Goal: Information Seeking & Learning: Learn about a topic

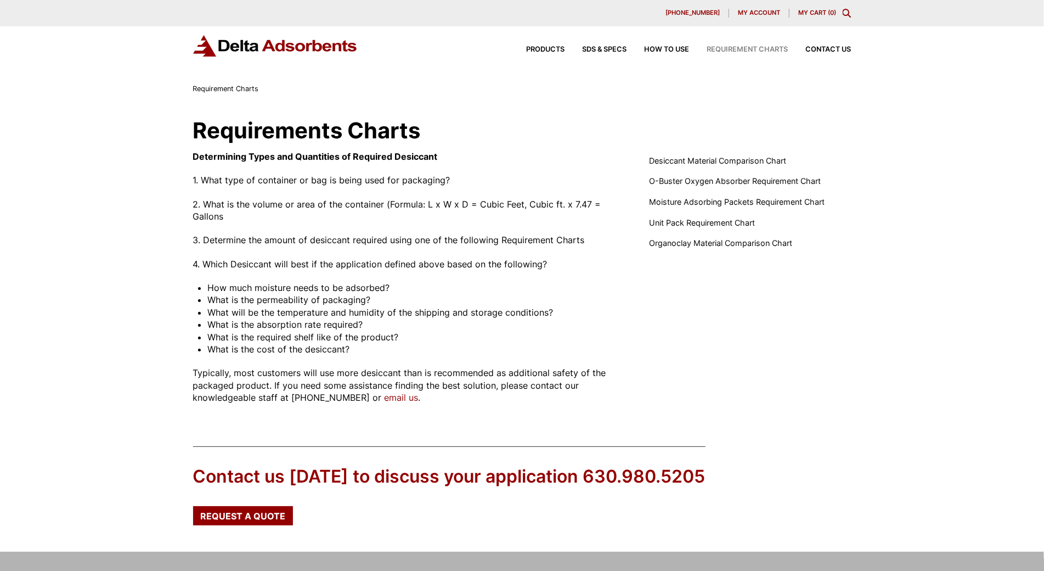
click at [55, 105] on div "Requirements Charts Determining Types and Quantities of Required Desiccant 1. W…" at bounding box center [522, 262] width 1044 height 334
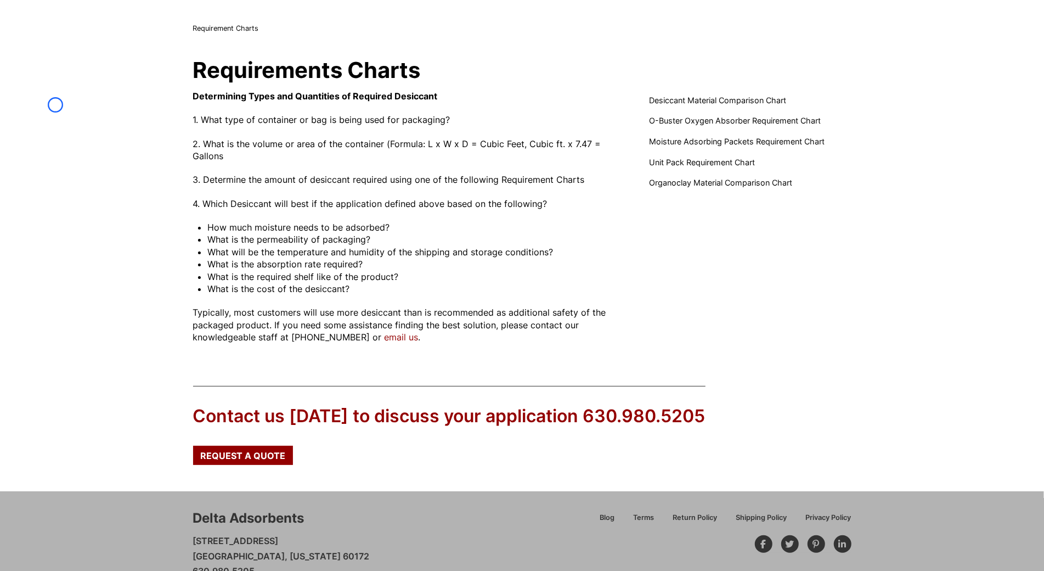
scroll to position [100, 0]
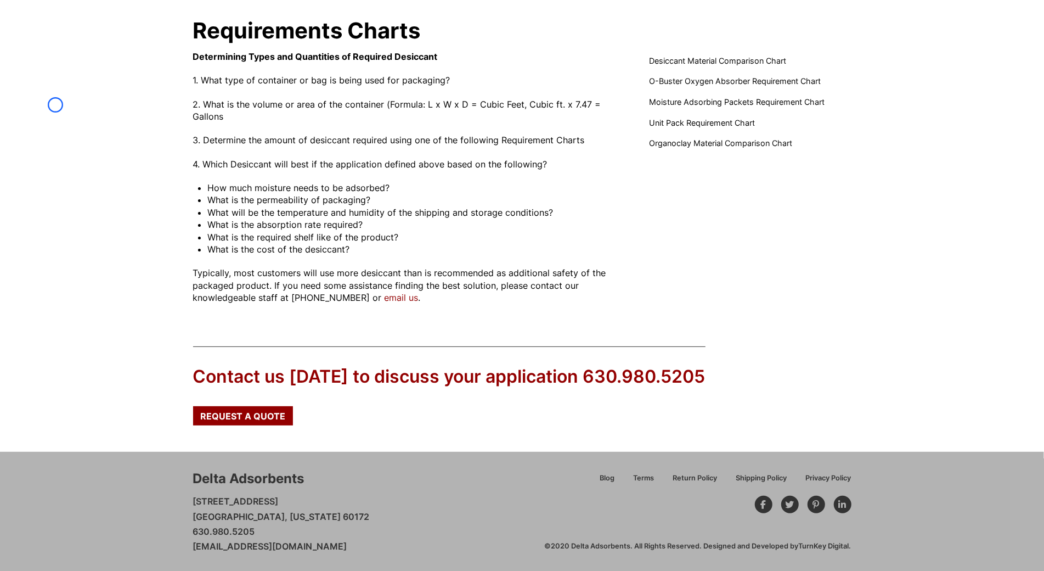
click at [55, 105] on div "Requirements Charts Determining Types and Quantities of Required Desiccant 1. W…" at bounding box center [522, 162] width 1044 height 334
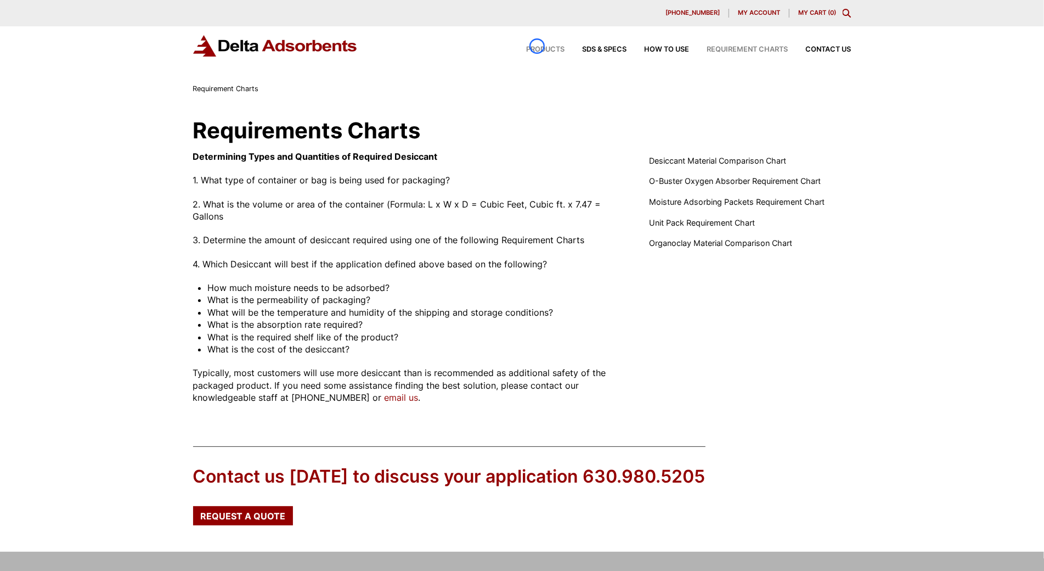
click at [537, 46] on span "Products" at bounding box center [546, 49] width 38 height 7
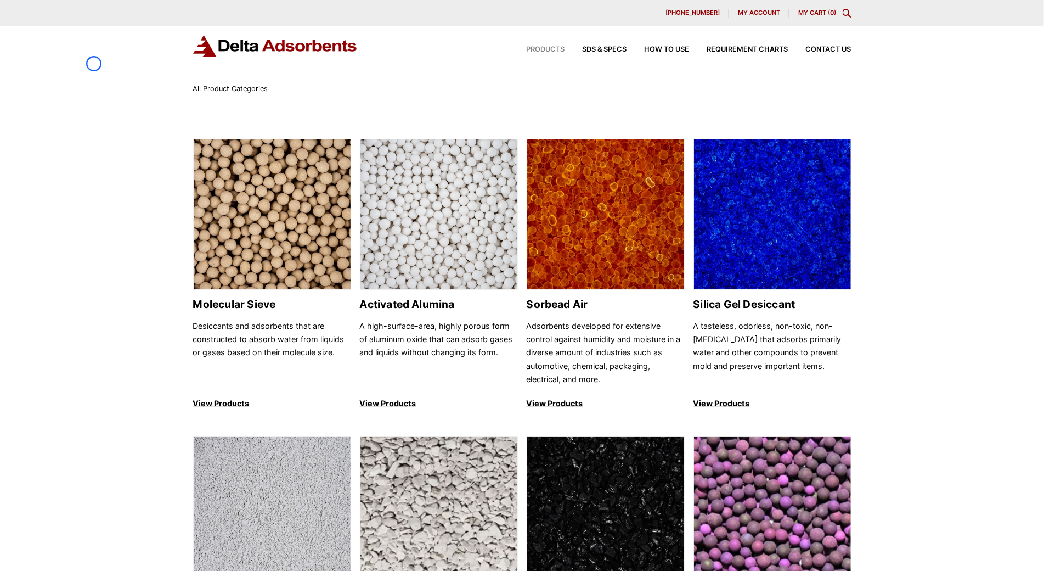
click at [94, 64] on div "Products SDS & SPECS How to Use Requirement Charts Contact Us" at bounding box center [522, 54] width 1044 height 57
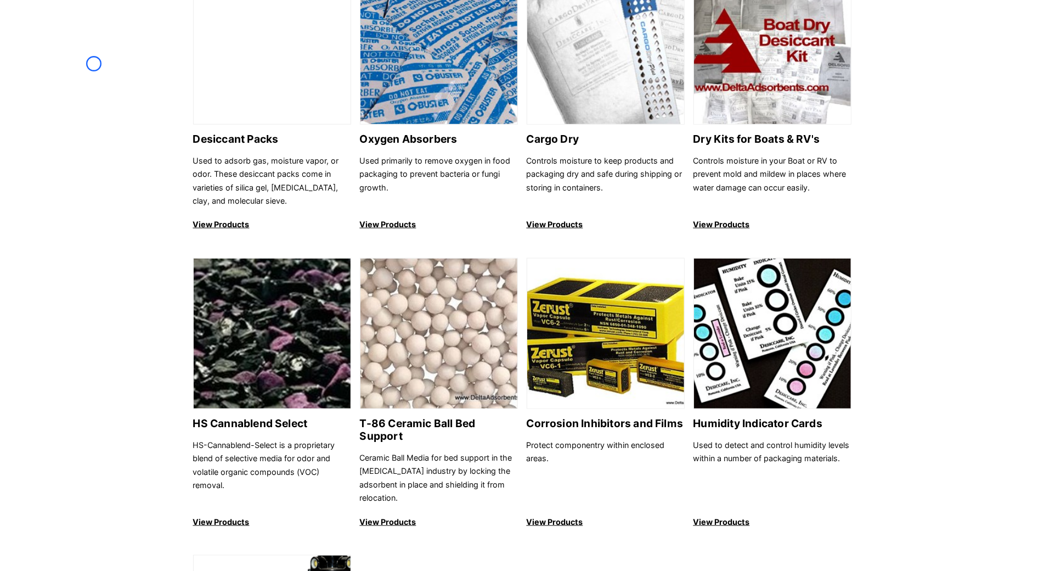
scroll to position [819, 0]
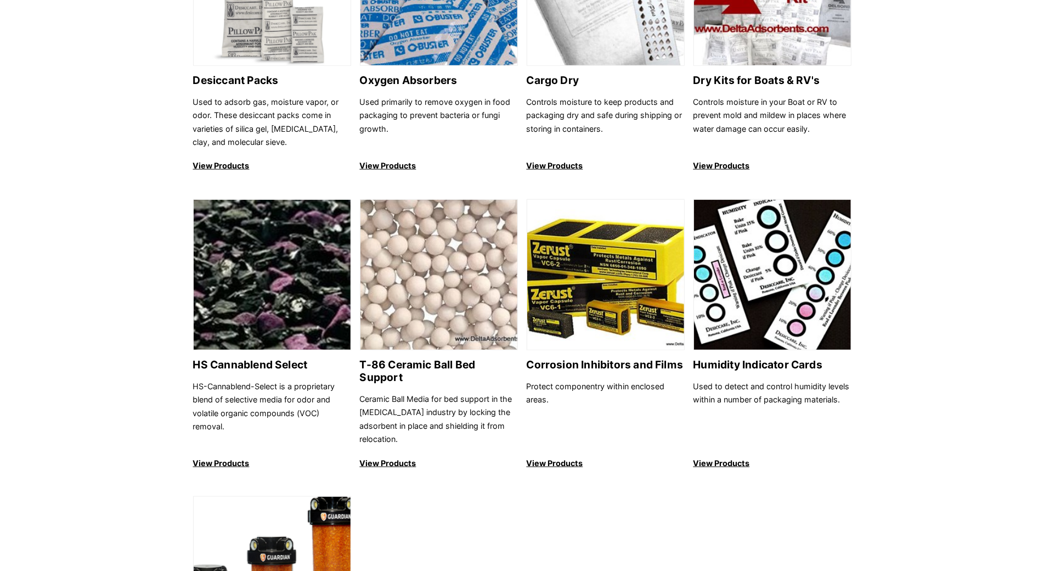
click at [94, 64] on div "Molecular Sieve Desiccants and adsorbents that are constructed to absorb water …" at bounding box center [522, 30] width 1044 height 1509
